Goal: Task Accomplishment & Management: Complete application form

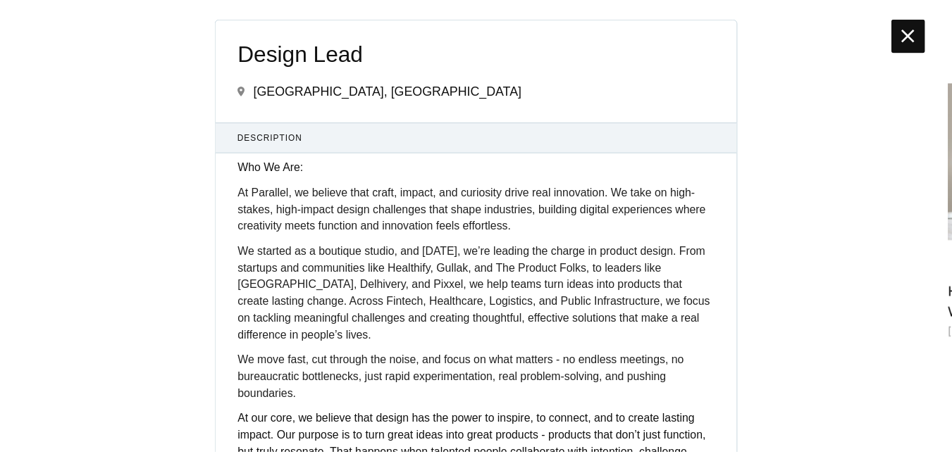
scroll to position [4637, 0]
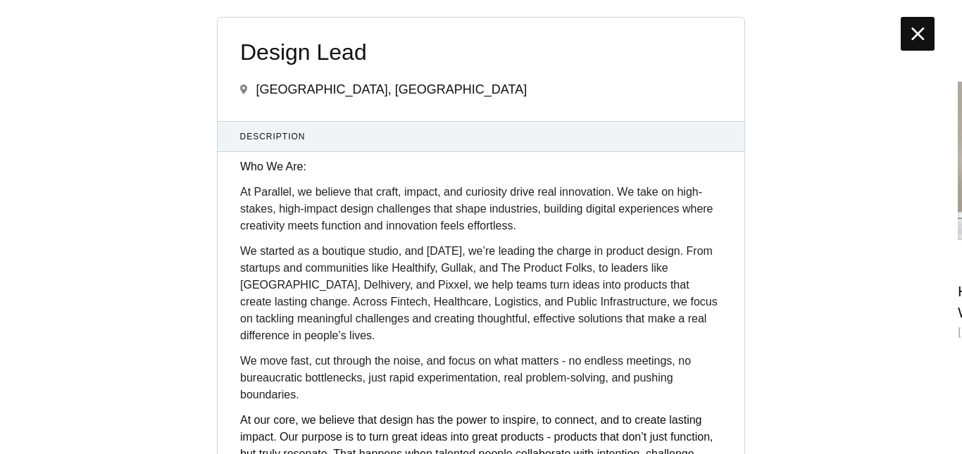
click at [918, 32] on icon at bounding box center [918, 34] width 13 height 23
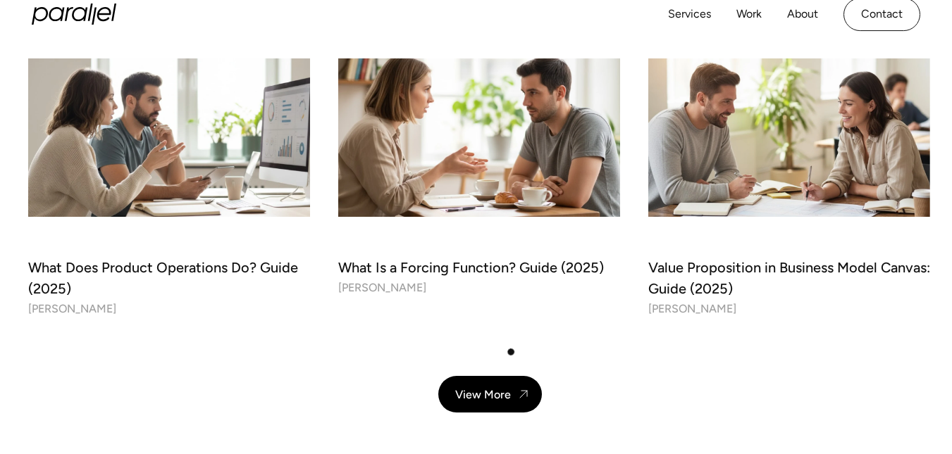
scroll to position [4652, 0]
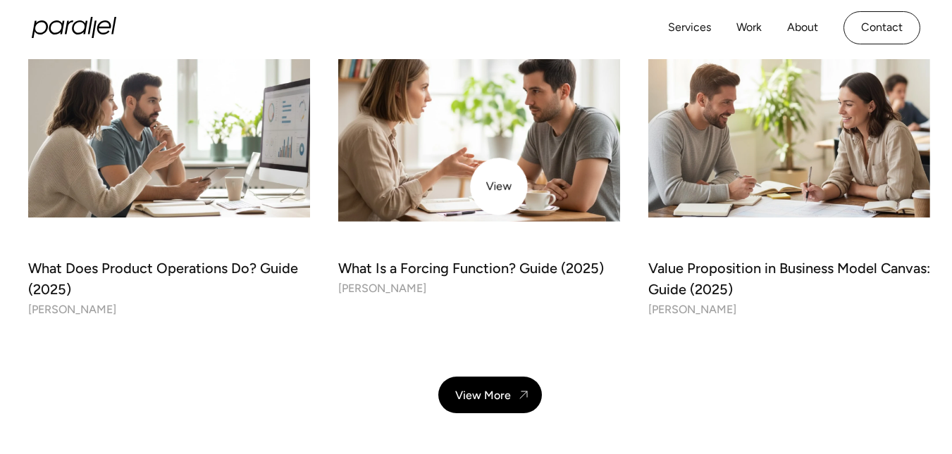
click at [499, 187] on img at bounding box center [479, 138] width 296 height 166
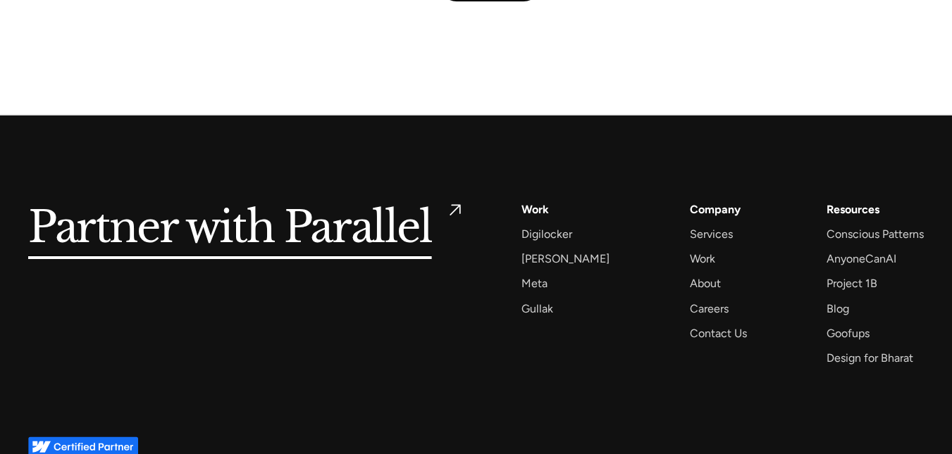
scroll to position [13766, 0]
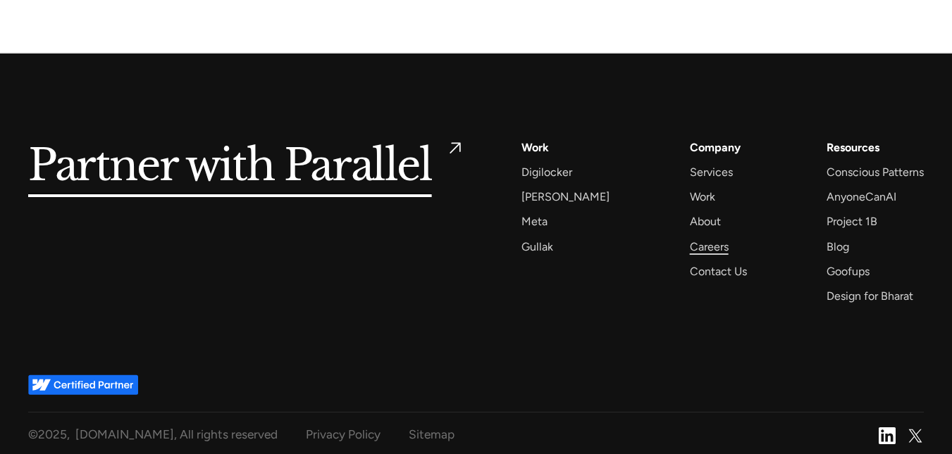
click at [709, 237] on div "Careers" at bounding box center [709, 246] width 39 height 19
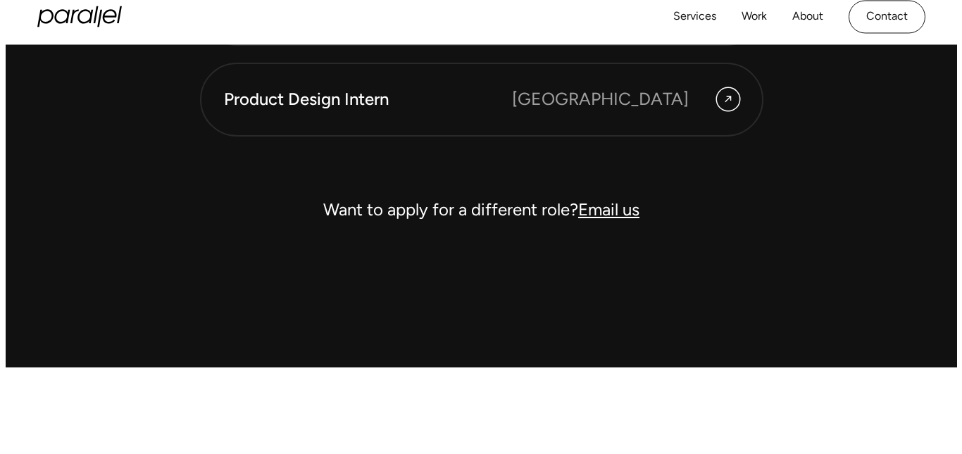
scroll to position [4159, 0]
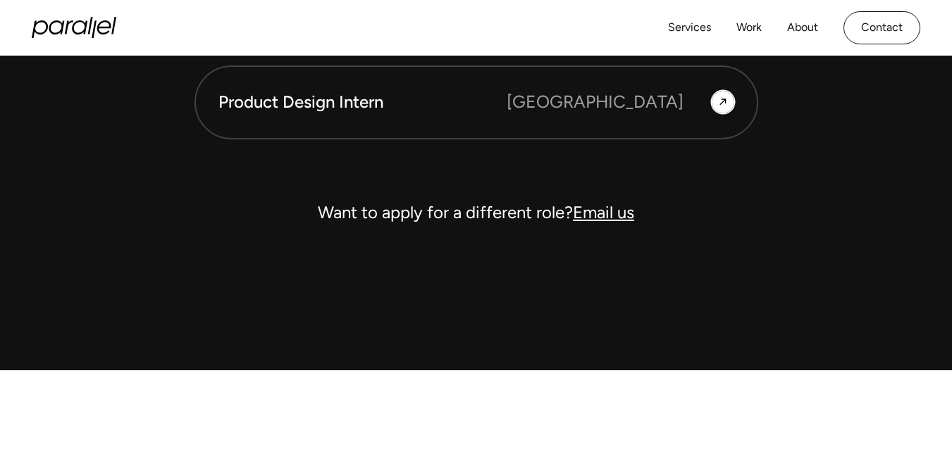
click at [457, 109] on div "Product Design Intern" at bounding box center [362, 102] width 288 height 24
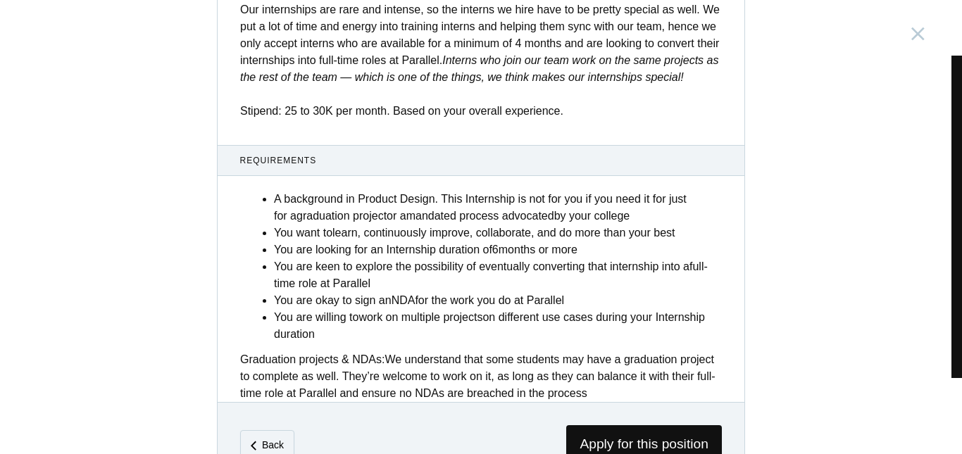
scroll to position [613, 0]
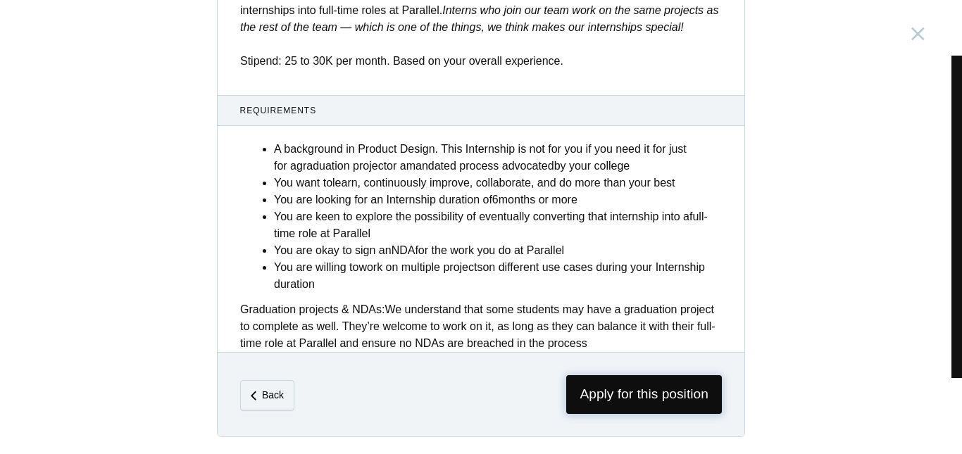
click at [617, 392] on span "Apply for this position" at bounding box center [644, 395] width 156 height 39
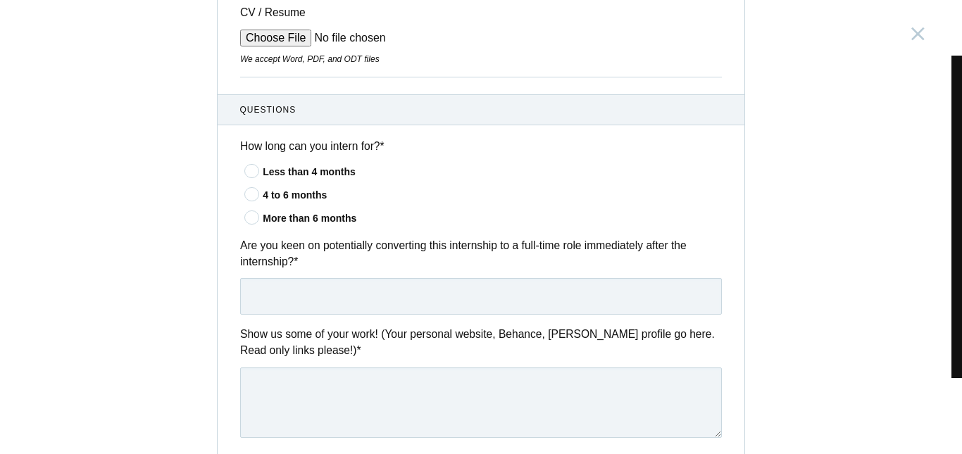
scroll to position [395, 0]
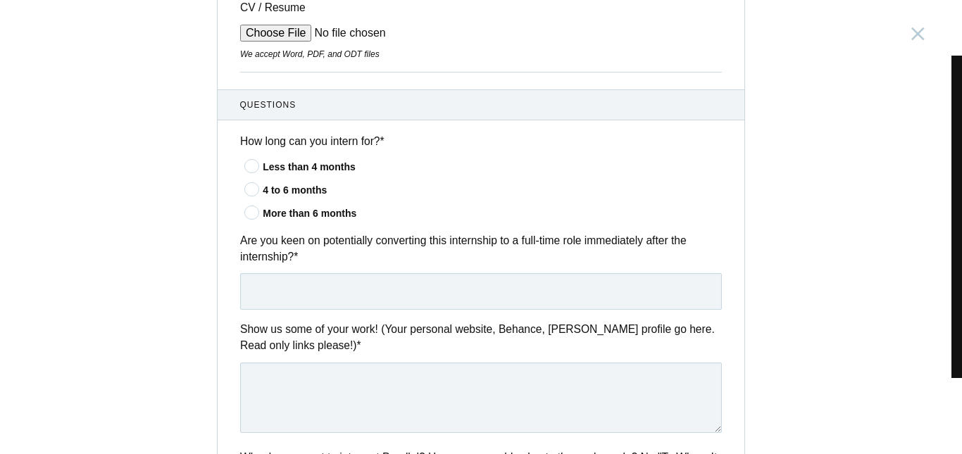
drag, startPoint x: 636, startPoint y: 192, endPoint x: 641, endPoint y: 199, distance: 9.0
click at [641, 199] on div "Less than 4 months 4 to 6 months" at bounding box center [481, 189] width 482 height 63
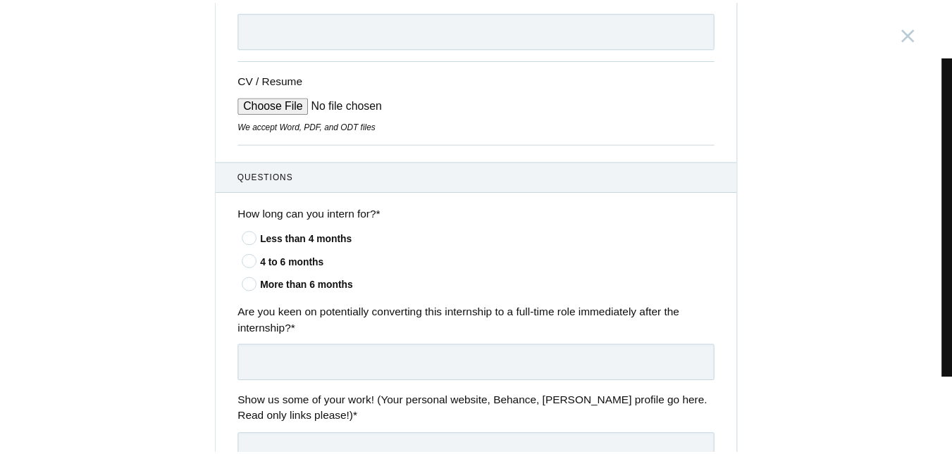
scroll to position [0, 0]
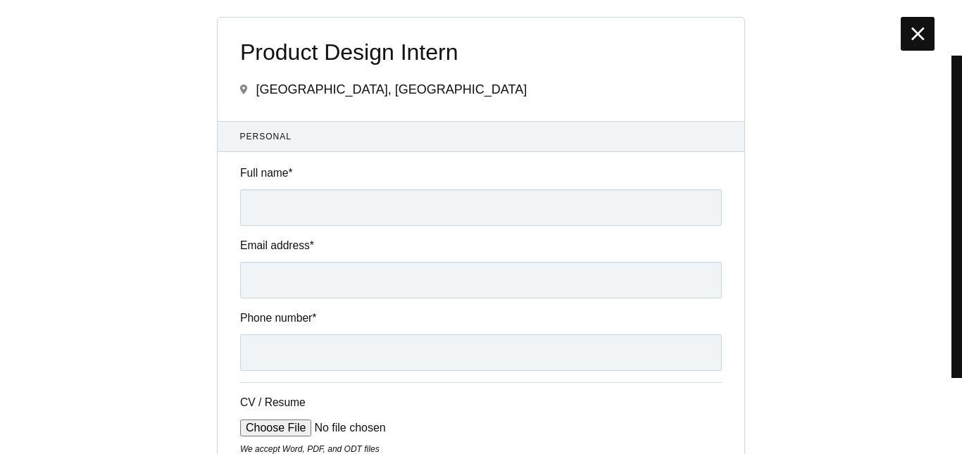
click at [920, 30] on icon at bounding box center [918, 34] width 13 height 23
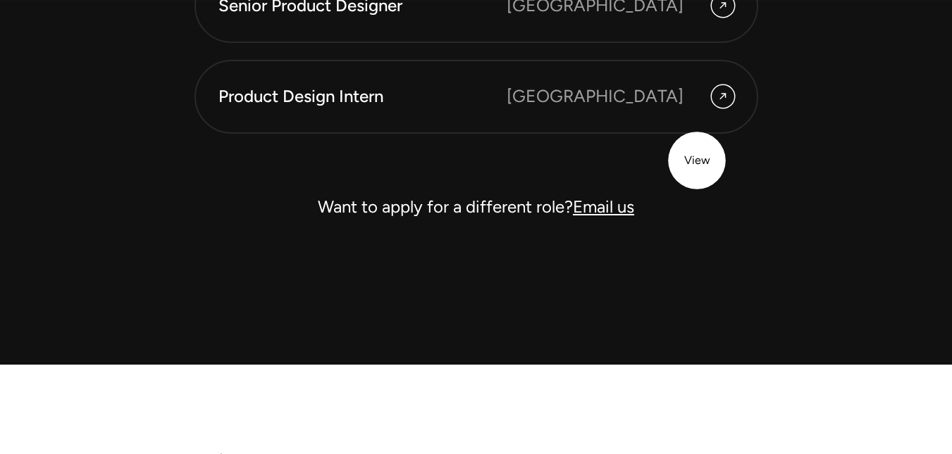
scroll to position [5132, 0]
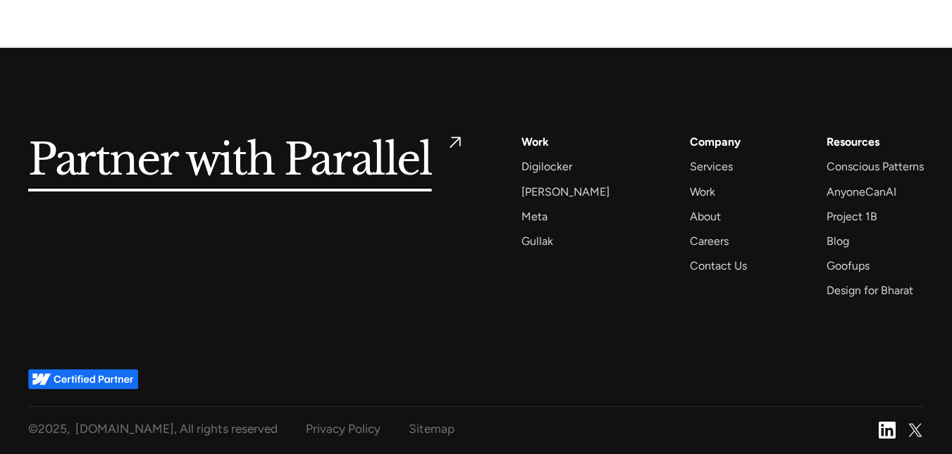
click at [409, 429] on div "Sitemap" at bounding box center [432, 430] width 46 height 22
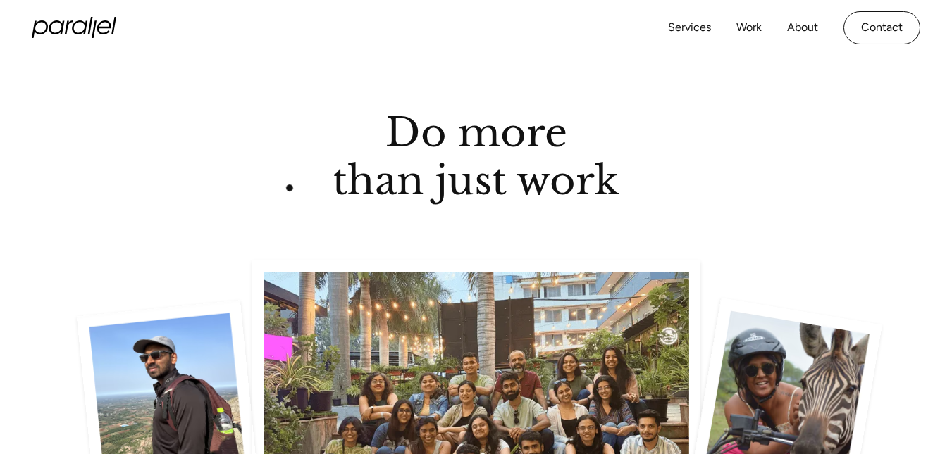
scroll to position [2206, 0]
